Goal: Task Accomplishment & Management: Complete application form

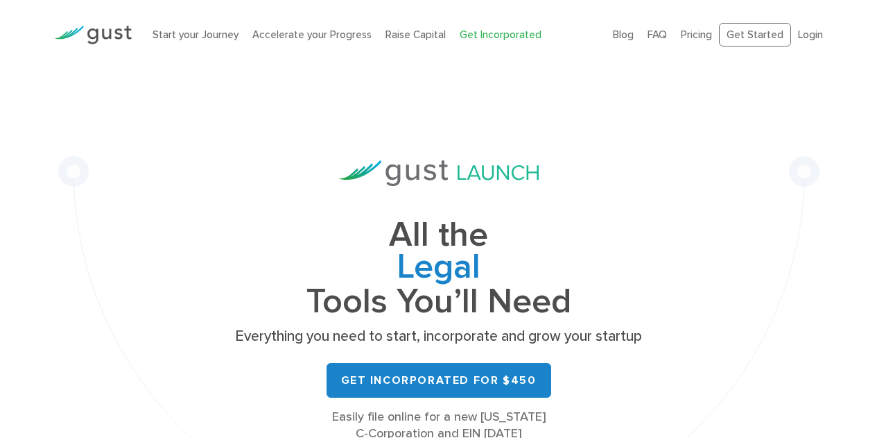
click at [807, 30] on link "Login" at bounding box center [810, 34] width 25 height 12
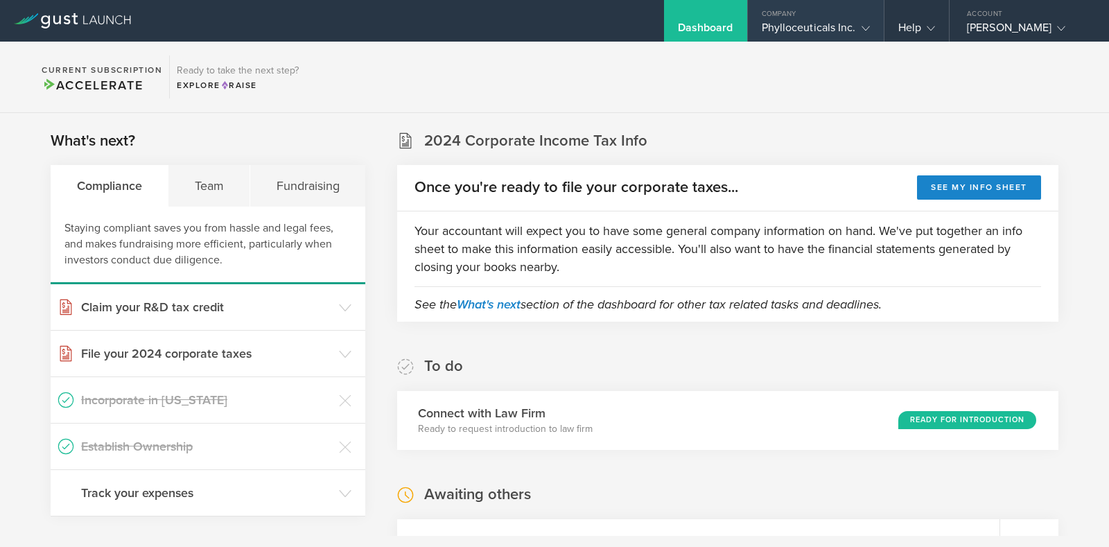
click at [857, 24] on gust-icon at bounding box center [863, 28] width 14 height 14
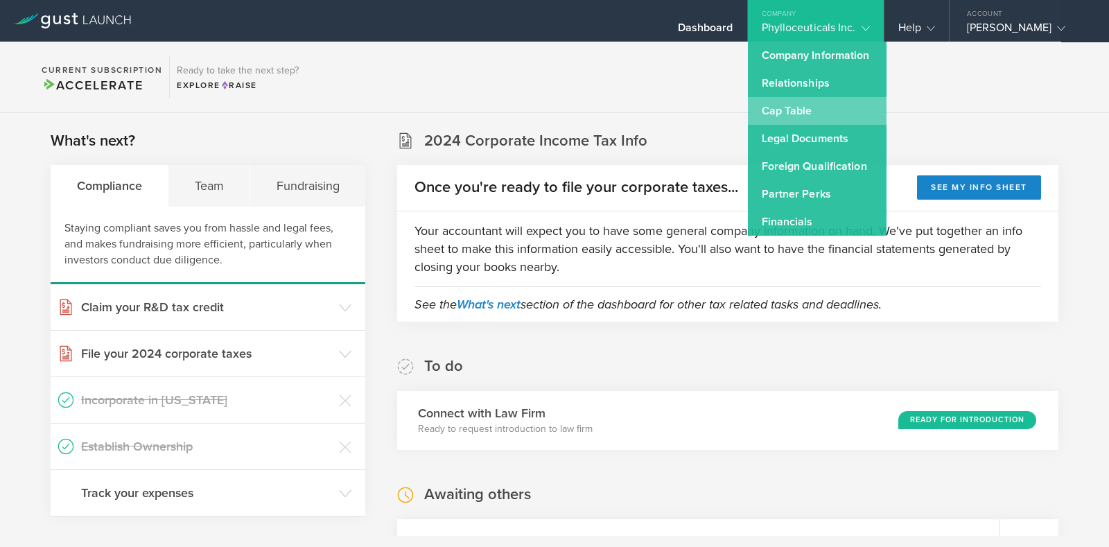
click at [789, 109] on link "Cap Table" at bounding box center [817, 111] width 139 height 28
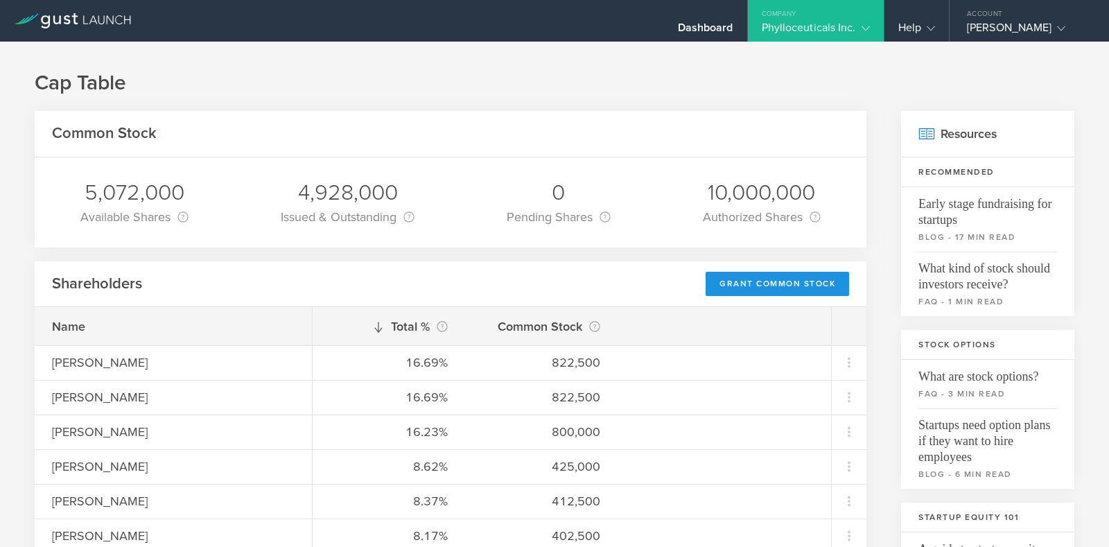
click at [747, 282] on div "Grant Common Stock" at bounding box center [778, 284] width 144 height 24
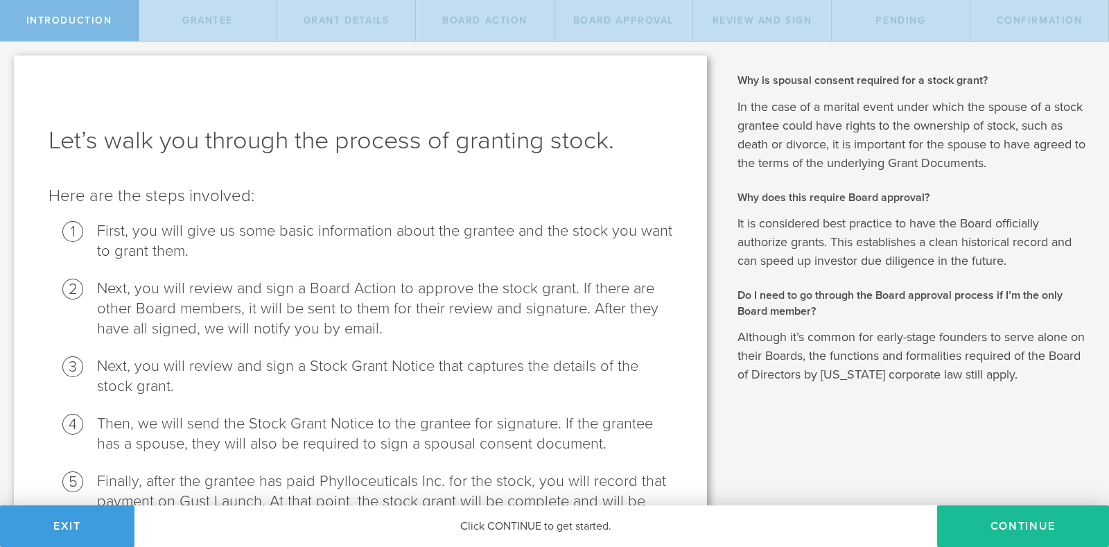
scroll to position [96, 0]
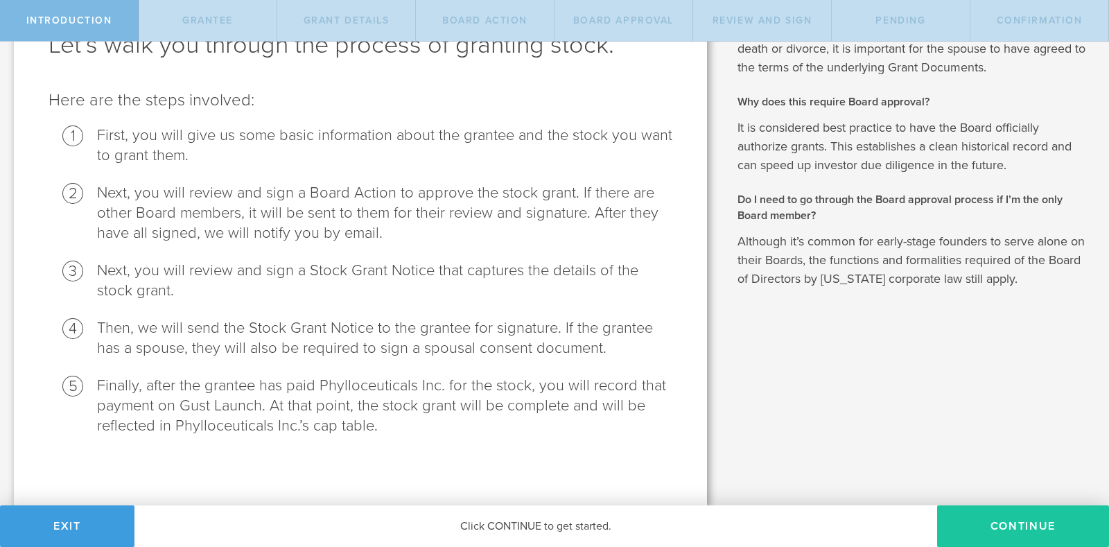
click at [1018, 525] on button "Continue" at bounding box center [1023, 526] width 172 height 42
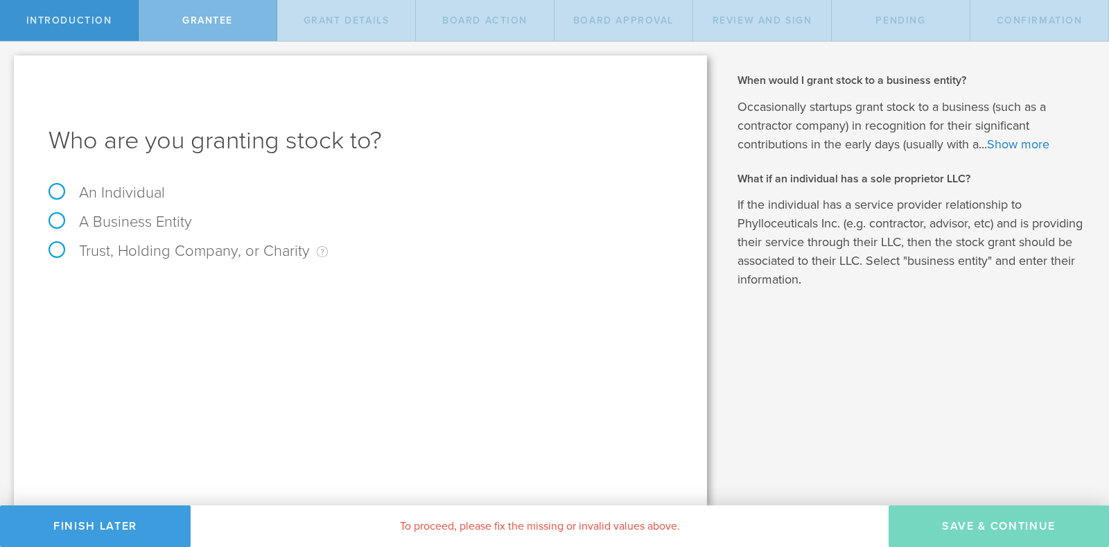
click at [132, 189] on label "An Individual" at bounding box center [107, 193] width 116 height 18
click at [9, 64] on input "An Individual" at bounding box center [4, 53] width 9 height 22
radio input "true"
click at [404, 283] on input "text" at bounding box center [413, 289] width 520 height 21
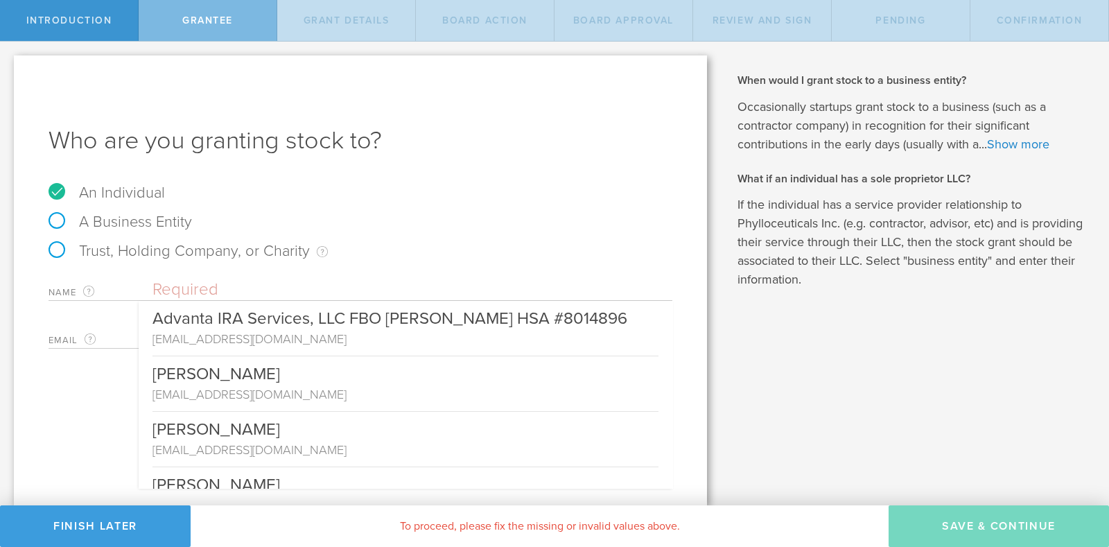
paste input "Mark R. Buscher"
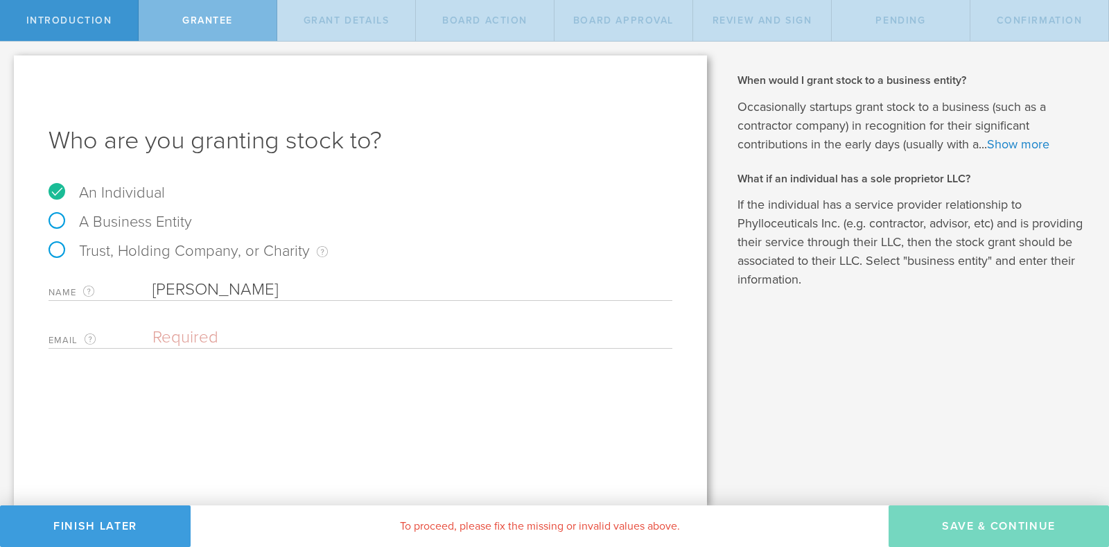
type input "Mark R. Buscher"
paste input "mrb@buscherpatent.com"
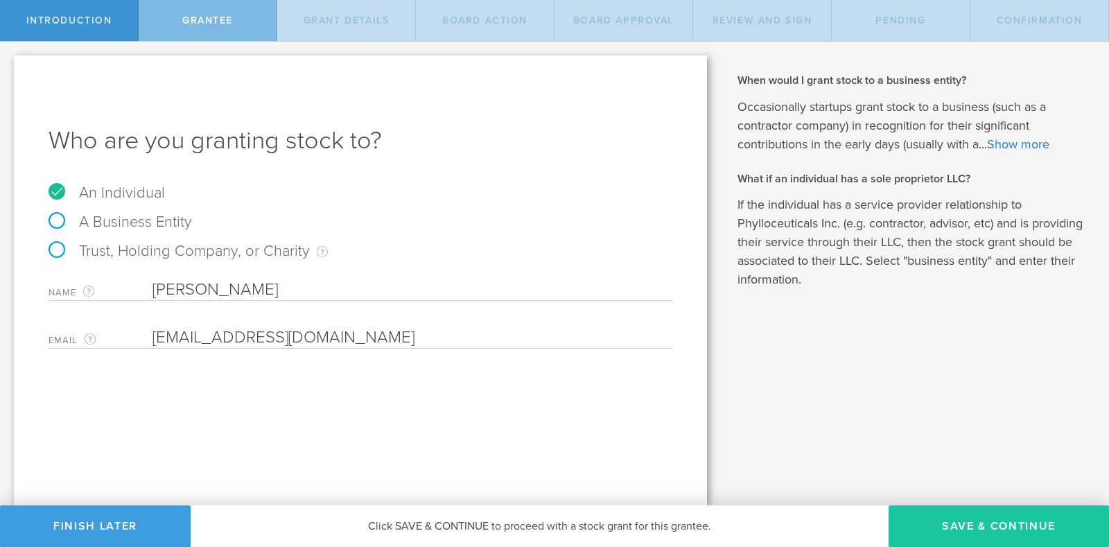
type input "mrb@buscherpatent.com"
click at [985, 519] on button "Save & Continue" at bounding box center [999, 526] width 220 height 42
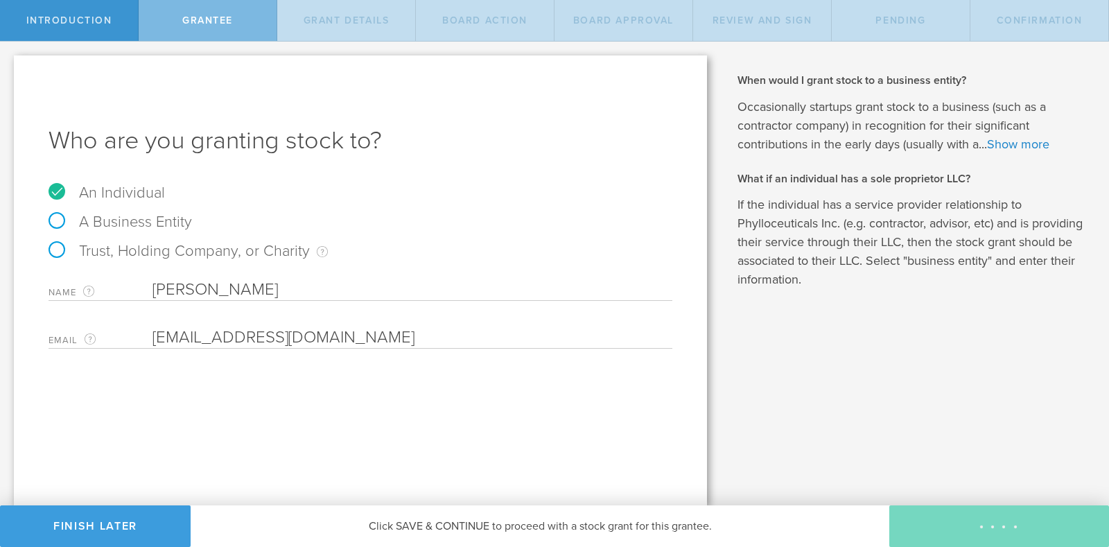
type input "48"
type input "12"
select select "none"
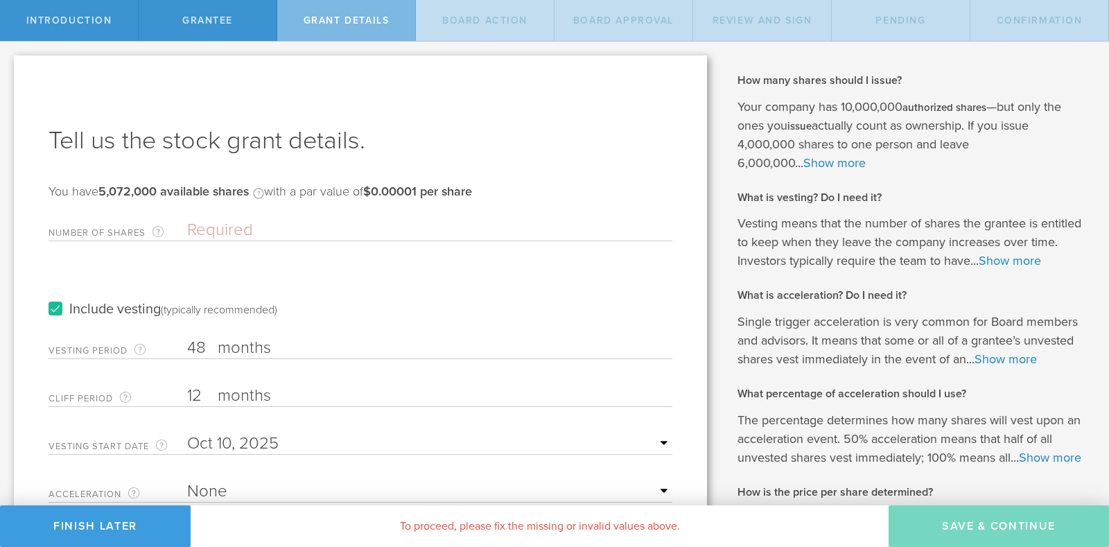
click at [128, 103] on div "Tell us the stock grant details. You have 5,072,000 available shares Available …" at bounding box center [360, 350] width 693 height 591
click at [234, 227] on input "Number of Shares The total amount of stock the company is granting to this reci…" at bounding box center [429, 230] width 485 height 21
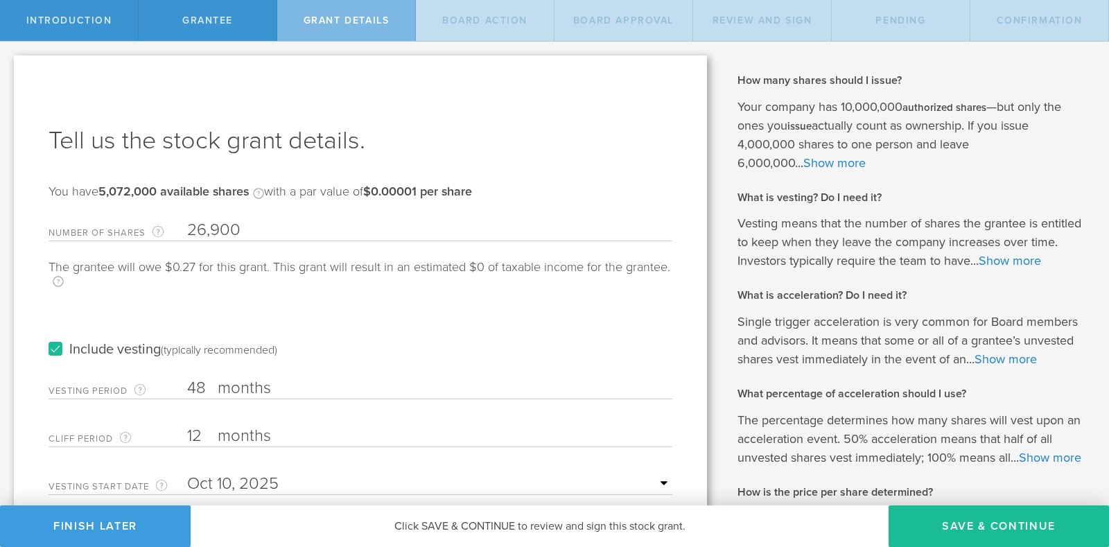
type input "26,900"
click at [428, 283] on div "The grantee will owe $0.27 for this grant. This grant will result in an estimat…" at bounding box center [361, 281] width 624 height 40
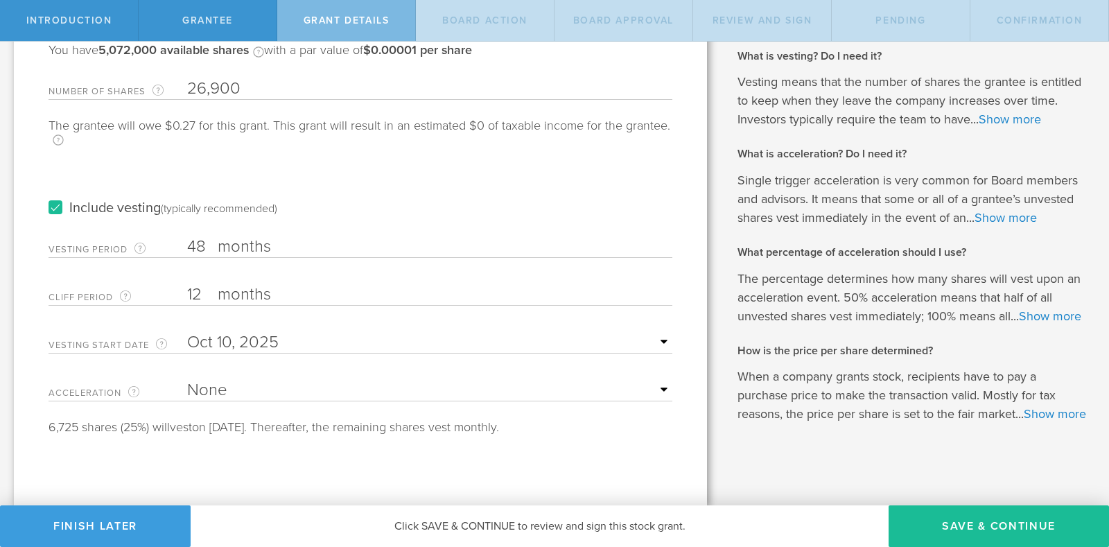
scroll to position [179, 0]
click at [656, 380] on select "None Single Trigger Double Trigger" at bounding box center [429, 390] width 485 height 21
select select "single"
click at [187, 380] on select "None Single Trigger Double Trigger" at bounding box center [429, 390] width 485 height 21
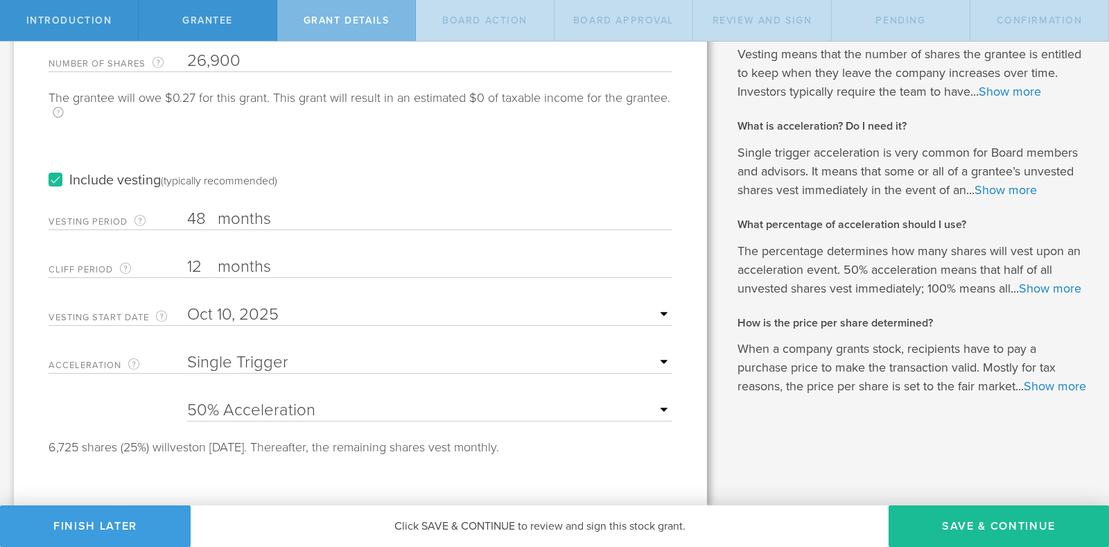
click at [656, 400] on select "25% Acceleration 50% Acceleration 75% Acceleration 100% Acceleration" at bounding box center [429, 410] width 485 height 21
select select "100"
click at [187, 400] on select "25% Acceleration 50% Acceleration 75% Acceleration 100% Acceleration" at bounding box center [429, 410] width 485 height 21
click at [682, 410] on div "Tell us the stock grant details. You have 5,072,000 available shares Available …" at bounding box center [360, 195] width 693 height 619
click at [946, 523] on button "Save & Continue" at bounding box center [999, 526] width 220 height 42
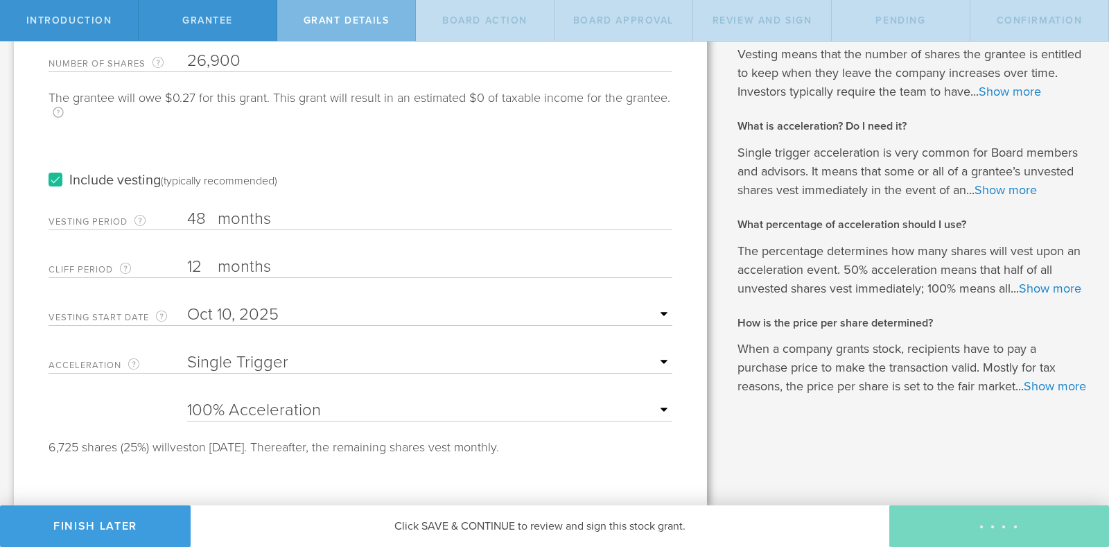
scroll to position [0, 0]
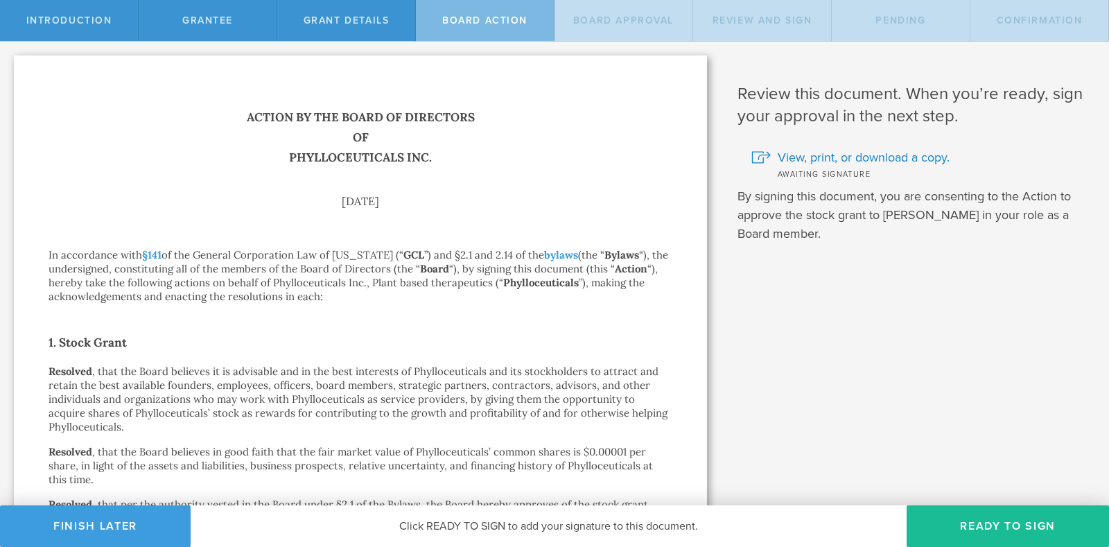
click at [946, 523] on button "Ready to Sign" at bounding box center [1008, 526] width 202 height 42
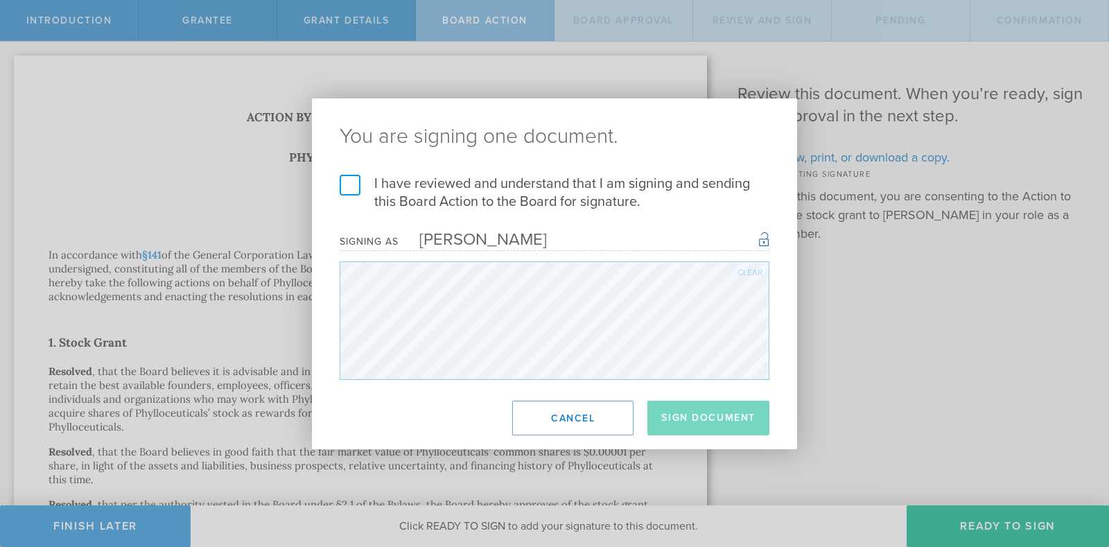
click at [377, 182] on label "I have reviewed and understand that I am signing and sending this Board Action …" at bounding box center [555, 193] width 430 height 36
click at [0, 0] on input "I have reviewed and understand that I am signing and sending this Board Action …" at bounding box center [0, 0] width 0 height 0
click at [689, 415] on button "Sign Document" at bounding box center [709, 418] width 122 height 35
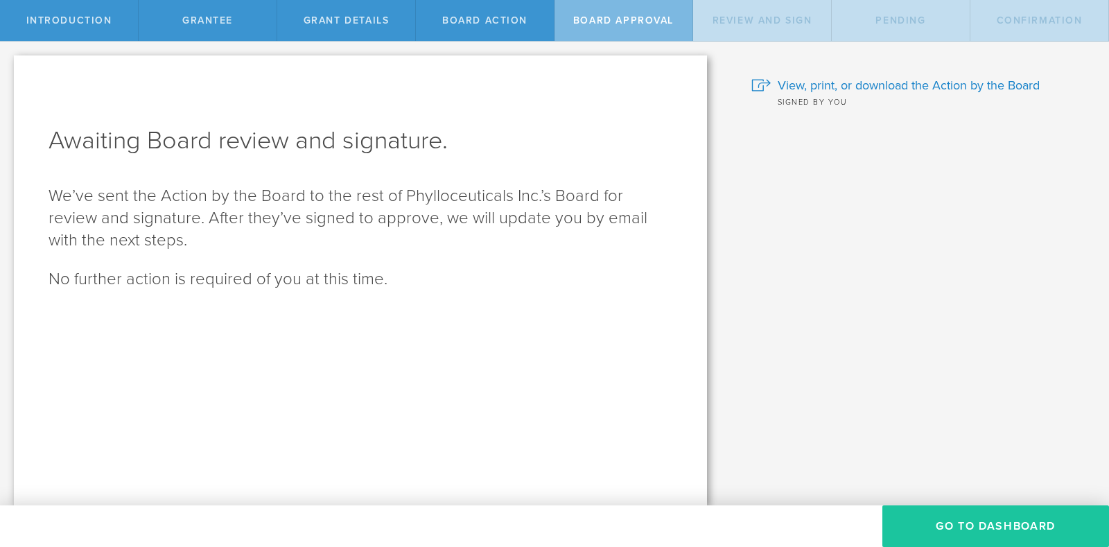
click at [929, 526] on button "Go To Dashboard" at bounding box center [996, 526] width 227 height 42
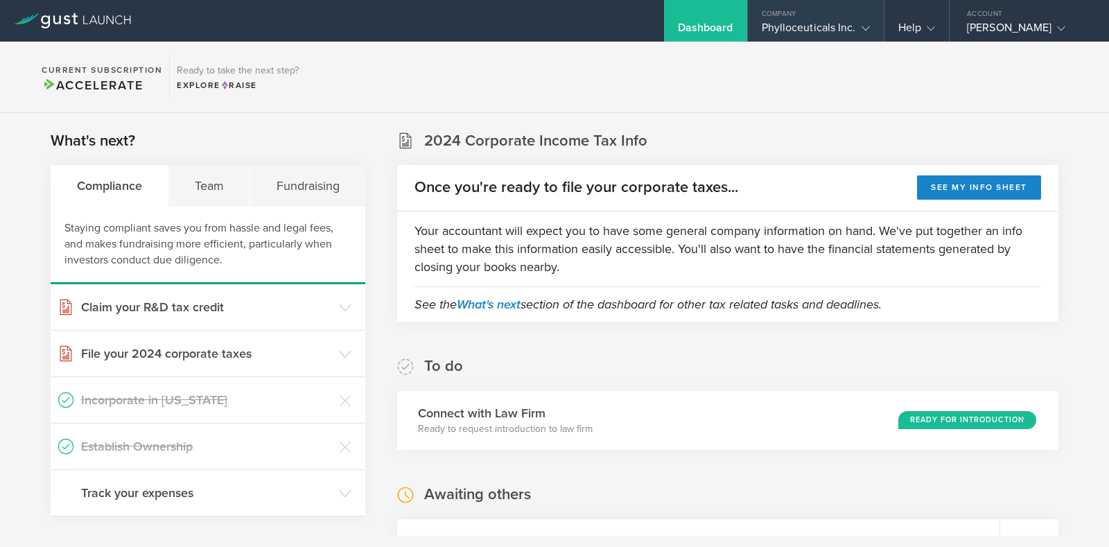
click at [869, 22] on gust-icon at bounding box center [863, 28] width 14 height 14
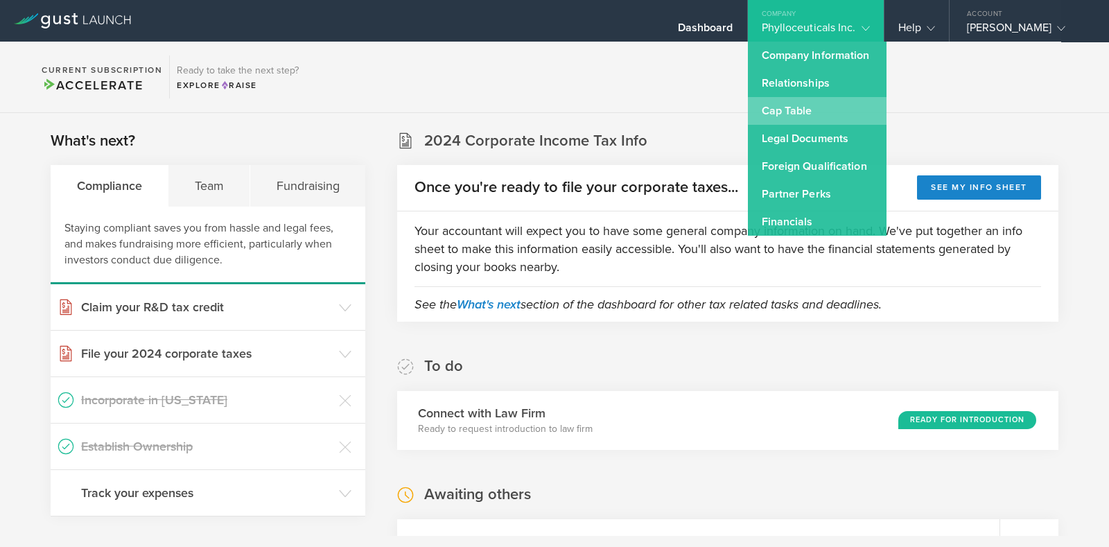
click at [801, 106] on link "Cap Table" at bounding box center [817, 111] width 139 height 28
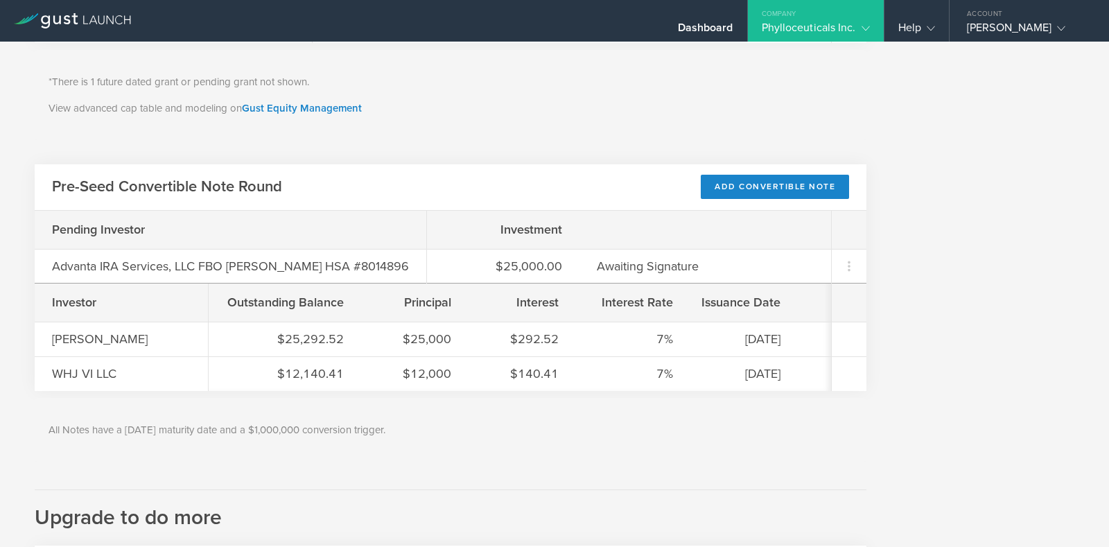
scroll to position [722, 0]
click at [822, 19] on div "Company" at bounding box center [816, 10] width 136 height 21
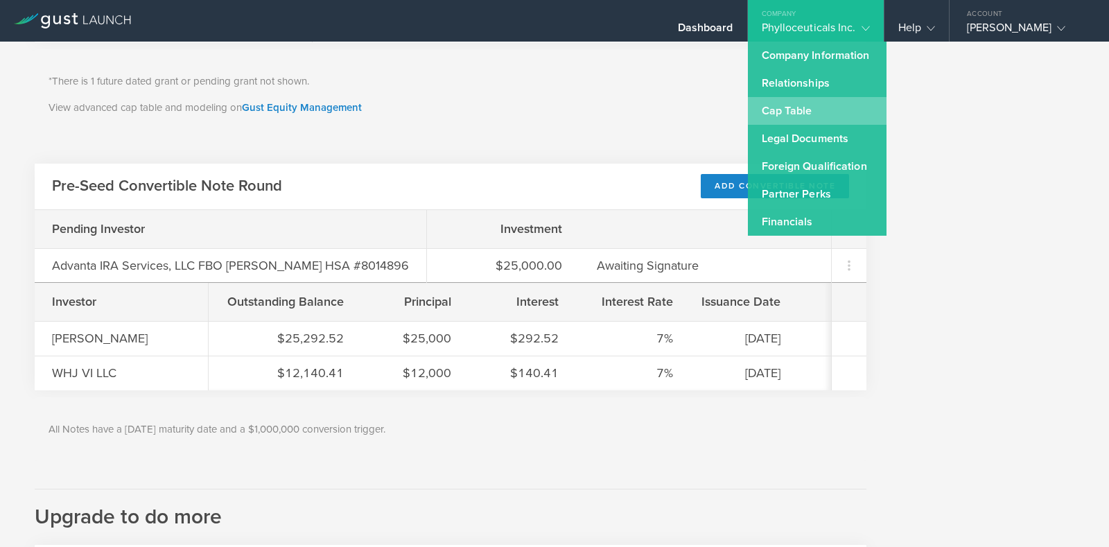
click at [782, 107] on link "Cap Table" at bounding box center [817, 111] width 139 height 28
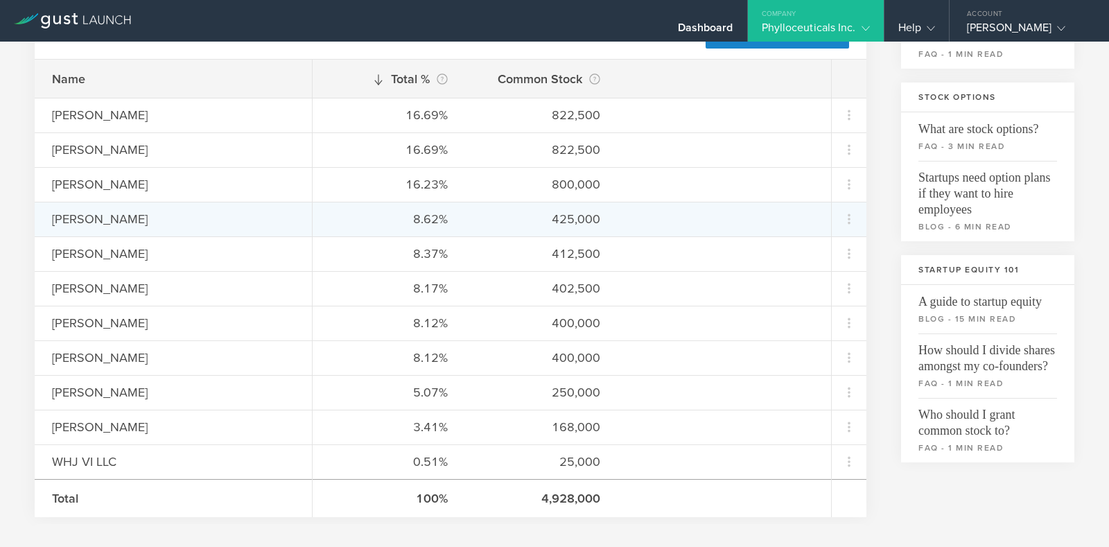
scroll to position [0, 0]
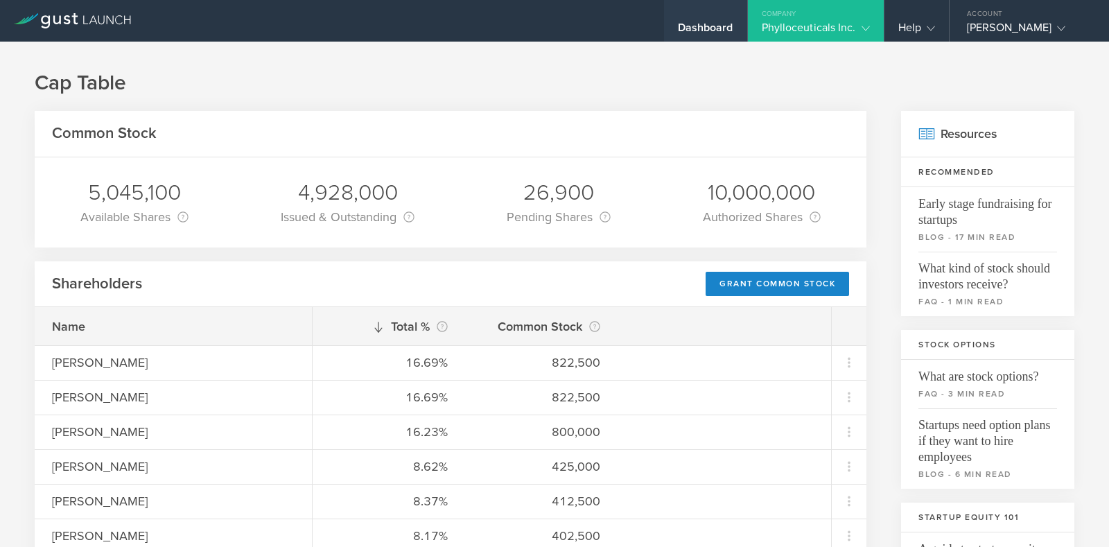
click at [697, 24] on div "Dashboard" at bounding box center [705, 31] width 55 height 21
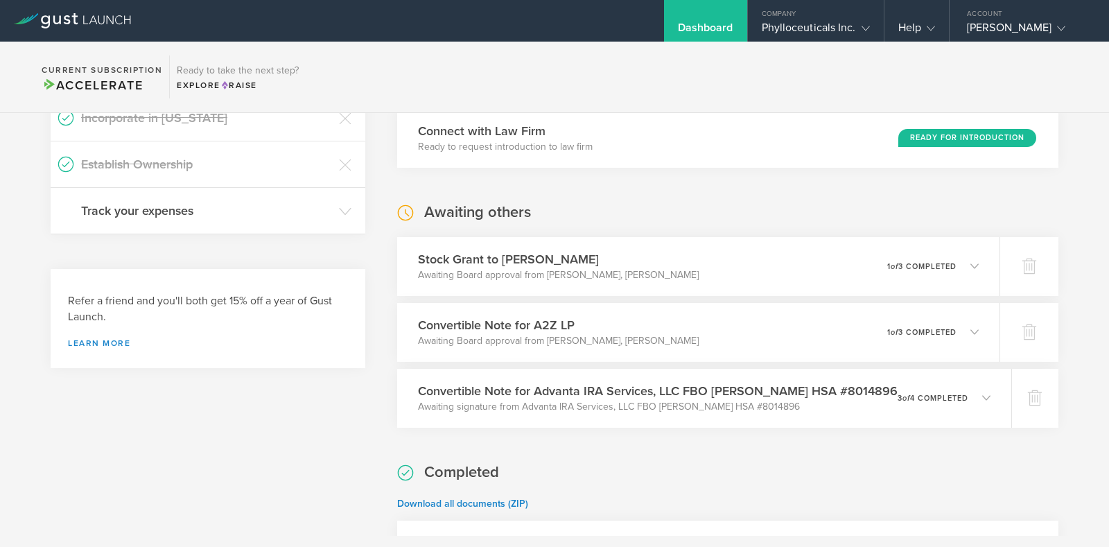
scroll to position [284, 0]
click at [727, 310] on div "Convertible Note for A2Z LP Awaiting Board approval from Nicholas Casale, Jane …" at bounding box center [697, 331] width 614 height 60
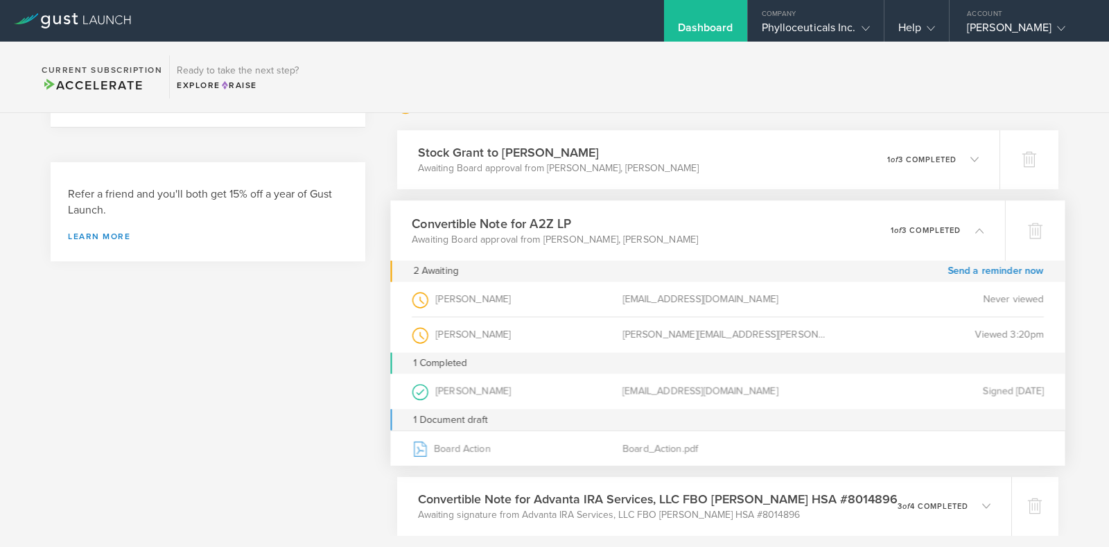
scroll to position [390, 0]
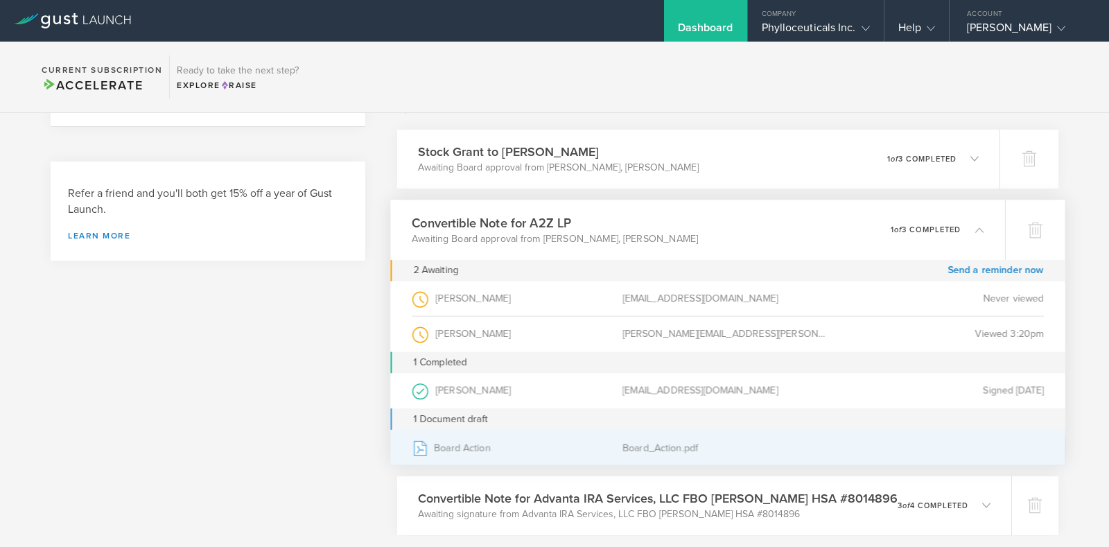
click at [626, 447] on div "Board_Action.pdf" at bounding box center [728, 447] width 211 height 35
